Goal: Find specific page/section: Find specific page/section

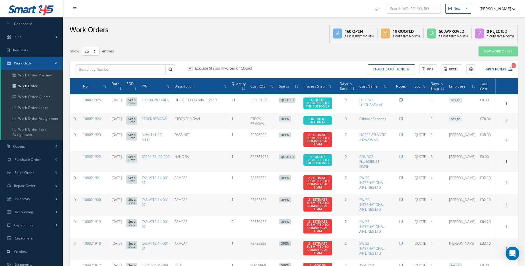
select select "25"
click at [30, 28] on link "Dashboard" at bounding box center [31, 23] width 63 height 13
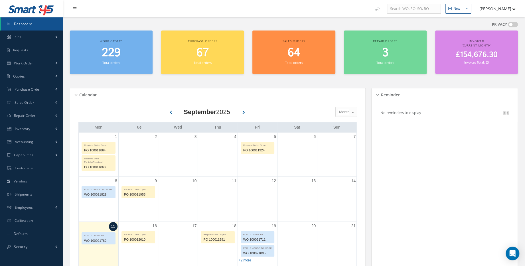
click at [108, 58] on span "229" at bounding box center [111, 53] width 19 height 16
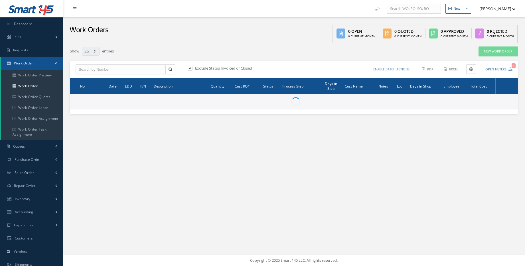
select select "25"
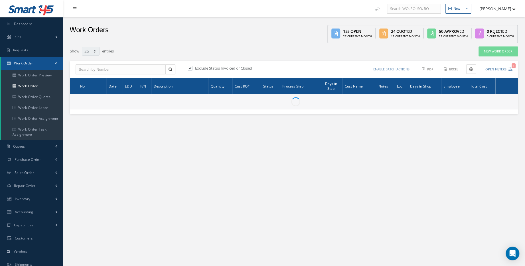
type input "All Work Request"
type input "All Work Performed"
type input "All Status"
type input "WO Part Status"
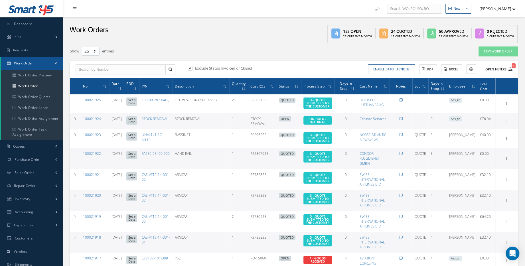
click at [505, 70] on button "Open Filters 1" at bounding box center [496, 69] width 32 height 9
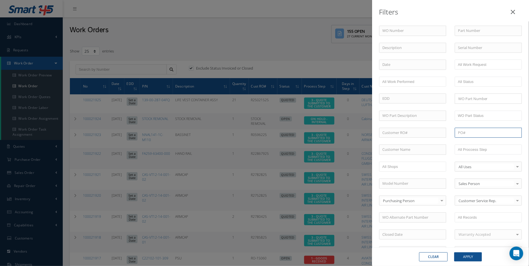
click at [476, 132] on input "text" at bounding box center [488, 133] width 67 height 10
click at [475, 147] on input "text" at bounding box center [476, 149] width 36 height 7
click at [473, 255] on button "Apply" at bounding box center [468, 256] width 28 height 9
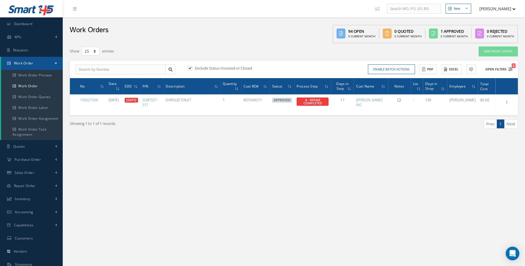
click at [503, 72] on button "Open Filters 2" at bounding box center [496, 69] width 32 height 9
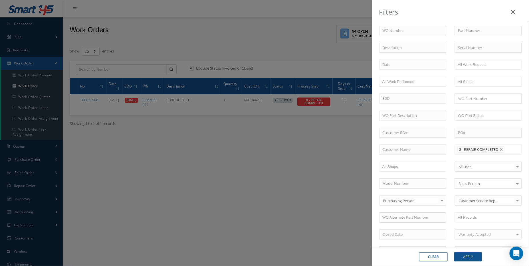
click at [507, 150] on input "text" at bounding box center [509, 149] width 7 height 7
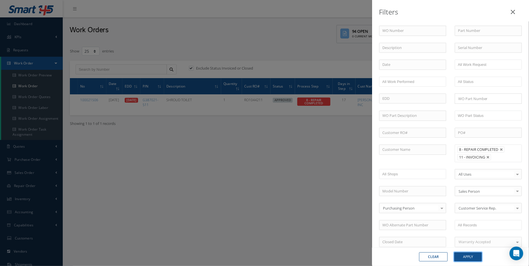
click at [464, 258] on button "Apply" at bounding box center [468, 256] width 28 height 9
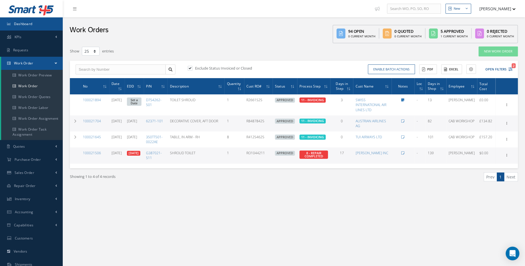
click at [55, 26] on link "Dashboard" at bounding box center [31, 23] width 63 height 13
